Goal: Task Accomplishment & Management: Use online tool/utility

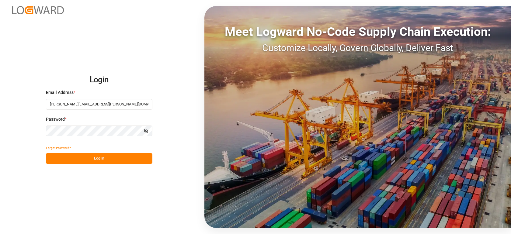
click at [99, 160] on button "Log In" at bounding box center [99, 158] width 106 height 11
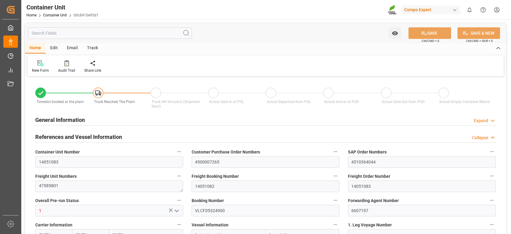
type input "ONEY"
type input "ESVLC"
type input "TRMER"
type input "0"
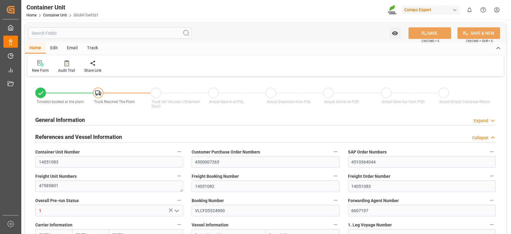
type input "0"
type input "20"
type input "24576"
type input "[DATE] 14:39"
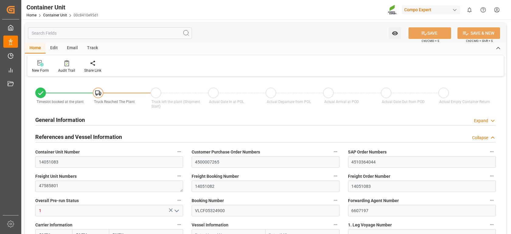
type input "[DATE]"
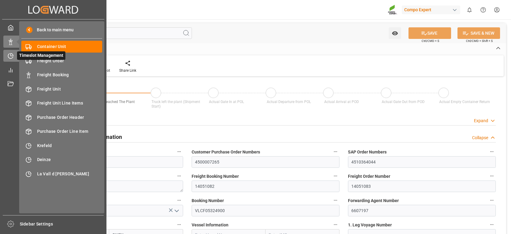
click at [12, 58] on icon at bounding box center [10, 56] width 5 height 5
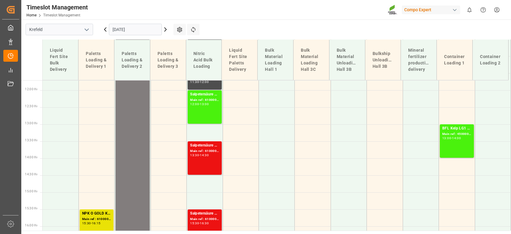
scroll to position [526, 0]
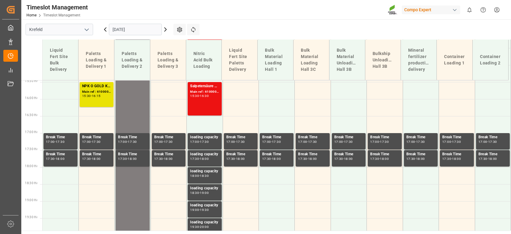
click at [84, 30] on icon "open menu" at bounding box center [86, 29] width 7 height 7
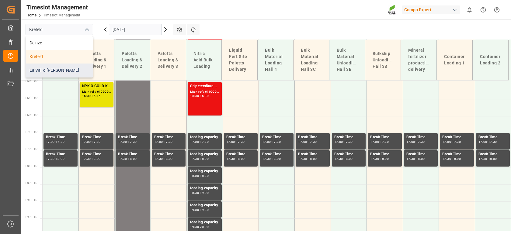
click at [57, 68] on div "La Vall d [PERSON_NAME]" at bounding box center [59, 71] width 67 height 14
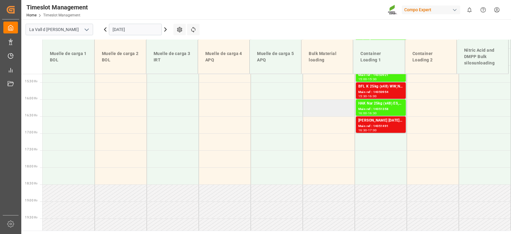
scroll to position [418, 0]
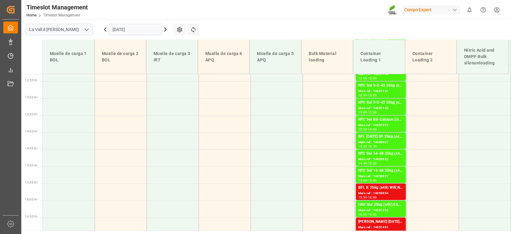
click at [147, 26] on input "[DATE]" at bounding box center [135, 30] width 53 height 12
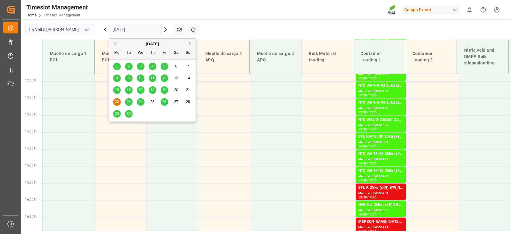
click at [128, 104] on div "23" at bounding box center [129, 102] width 8 height 7
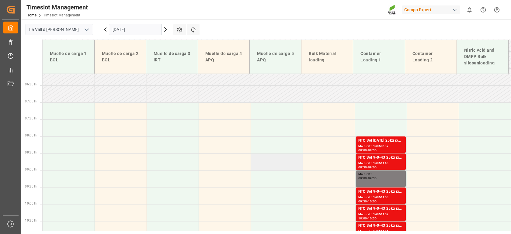
scroll to position [114, 0]
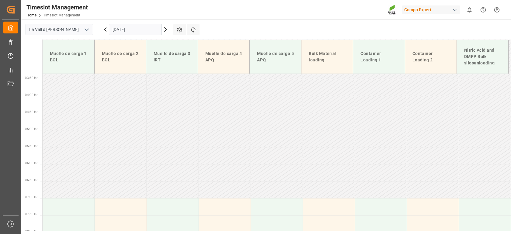
click at [152, 28] on input "[DATE]" at bounding box center [135, 30] width 53 height 12
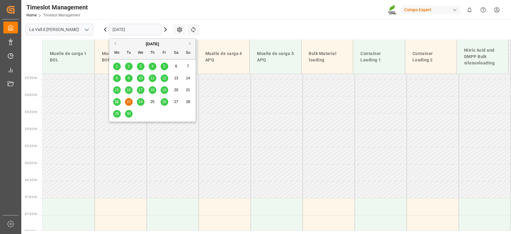
click at [142, 101] on span "24" at bounding box center [140, 102] width 4 height 4
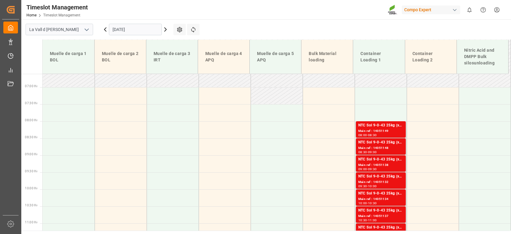
scroll to position [215, 0]
